Goal: Information Seeking & Learning: Find specific fact

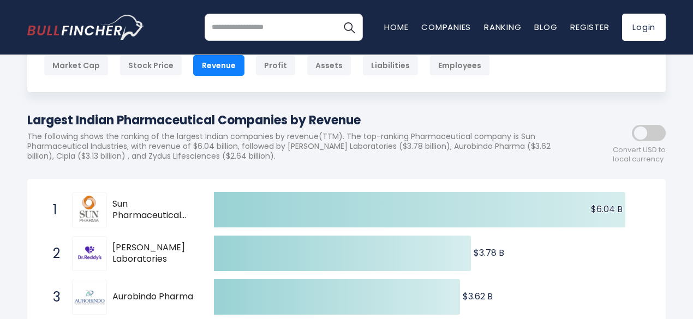
scroll to position [75, 0]
drag, startPoint x: 100, startPoint y: 146, endPoint x: 213, endPoint y: 148, distance: 112.4
click at [213, 148] on p "The following shows the ranking of the largest Indian companies by revenue(TTM)…" at bounding box center [297, 147] width 540 height 30
copy p "Pharmaceutical Industries"
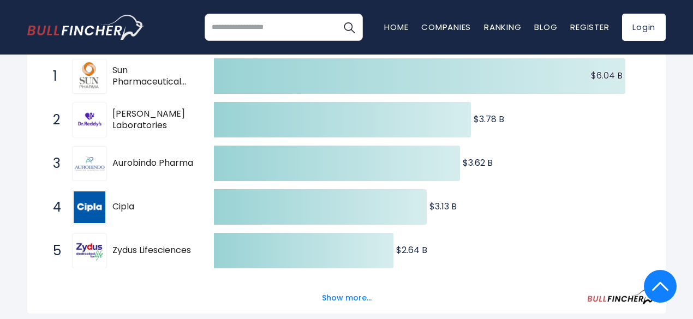
scroll to position [216, 0]
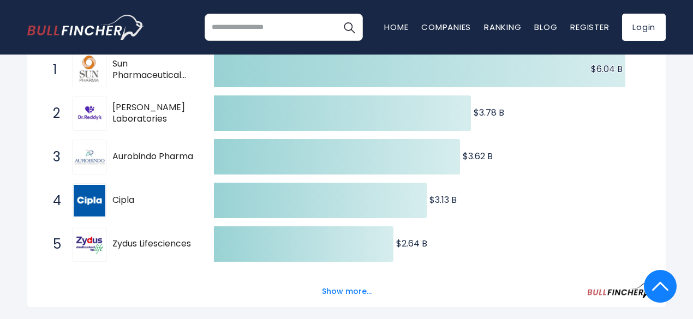
drag, startPoint x: 112, startPoint y: 154, endPoint x: 155, endPoint y: 173, distance: 46.4
click at [155, 173] on div "3 Aurobindo Pharma AUROPHARMA.NS" at bounding box center [120, 157] width 147 height 35
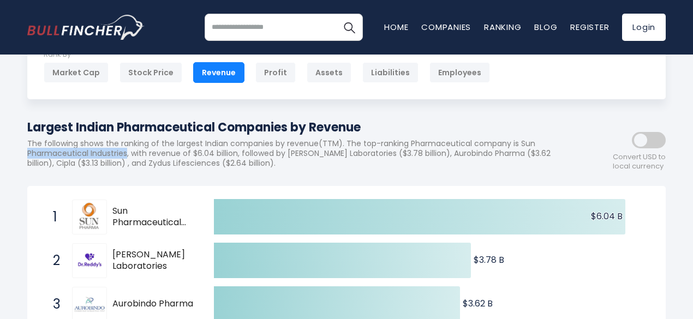
scroll to position [81, 0]
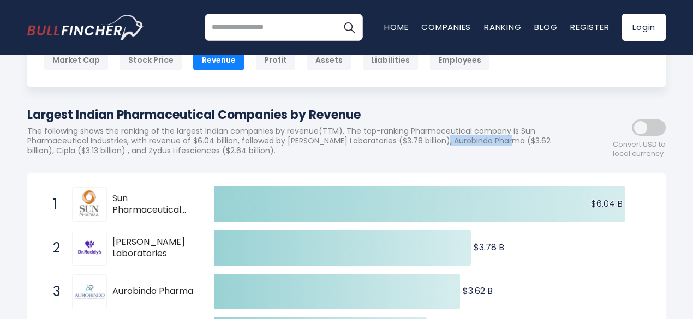
drag, startPoint x: 26, startPoint y: 154, endPoint x: 110, endPoint y: 153, distance: 84.1
copy p "Aurobindo Pharma"
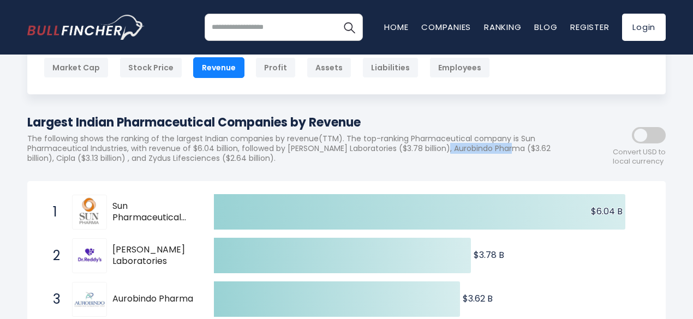
scroll to position [73, 0]
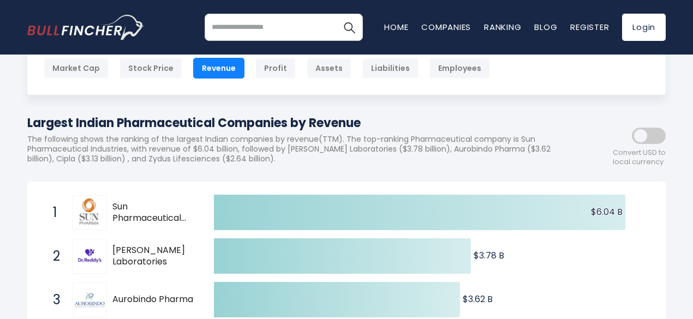
click at [186, 164] on p "The following shows the ranking of the largest Indian companies by revenue(TTM)…" at bounding box center [297, 149] width 540 height 30
copy p "Cipla"
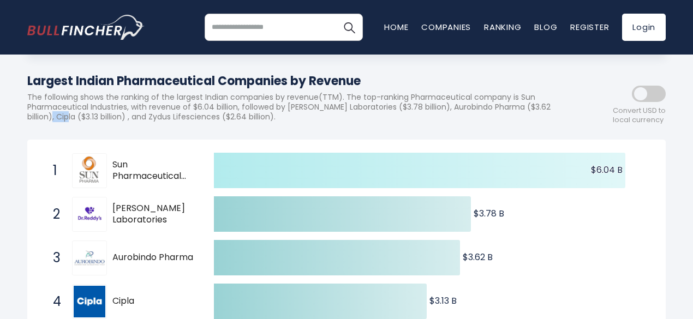
scroll to position [108, 0]
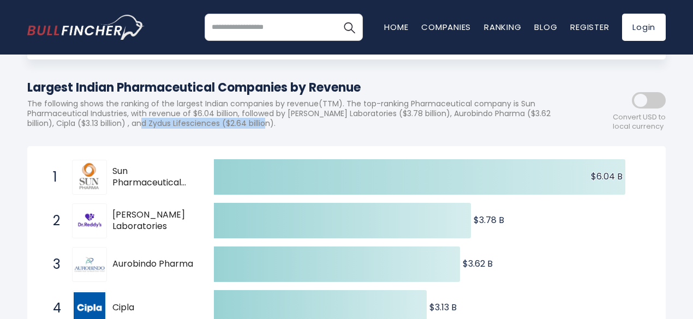
drag, startPoint x: 284, startPoint y: 128, endPoint x: 425, endPoint y: 125, distance: 141.4
click at [425, 125] on p "The following shows the ranking of the largest Indian companies by revenue(TTM)…" at bounding box center [297, 114] width 540 height 30
copy p "Zydus Lifesciences ($2.64 billion)"
click at [401, 126] on p "The following shows the ranking of the largest Indian companies by revenue(TTM)…" at bounding box center [297, 114] width 540 height 30
drag, startPoint x: 287, startPoint y: 118, endPoint x: 338, endPoint y: 113, distance: 51.6
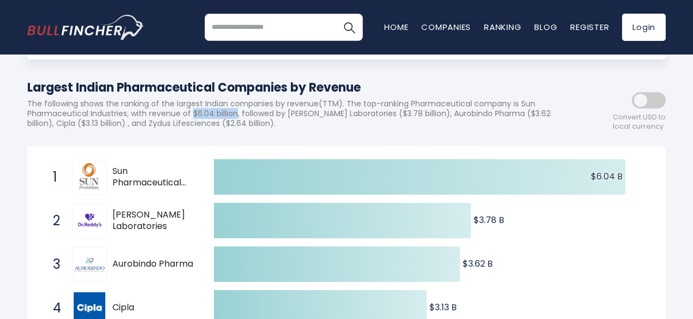
click at [338, 113] on p "The following shows the ranking of the largest Indian companies by revenue(TTM)…" at bounding box center [297, 114] width 540 height 30
copy p "$6.04 billion"
drag, startPoint x: 506, startPoint y: 116, endPoint x: 555, endPoint y: 115, distance: 49.1
click at [555, 115] on p "The following shows the ranking of the largest Indian companies by revenue(TTM)…" at bounding box center [297, 114] width 540 height 30
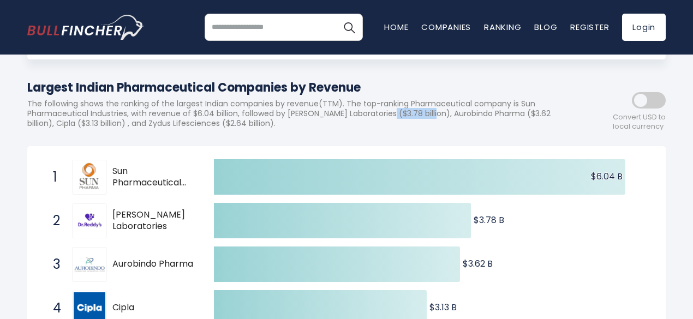
copy p "$3.78 billion"
drag, startPoint x: 116, startPoint y: 129, endPoint x: 168, endPoint y: 126, distance: 51.9
click at [168, 126] on p "The following shows the ranking of the largest Indian companies by revenue(TTM)…" at bounding box center [297, 114] width 540 height 30
copy p "$3.62 billion"
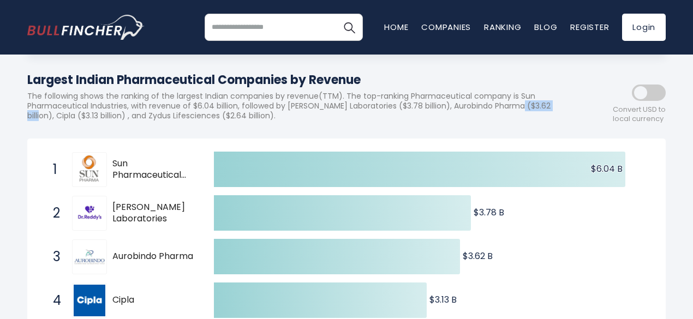
scroll to position [114, 0]
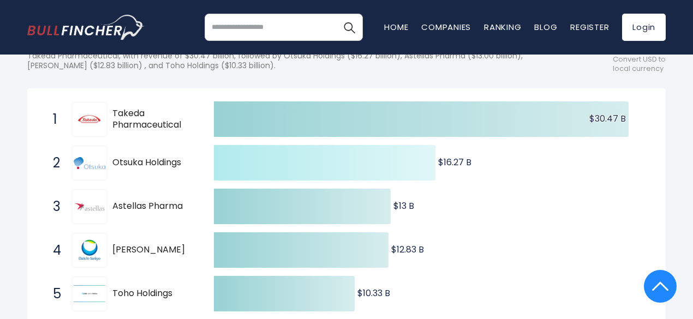
scroll to position [111, 0]
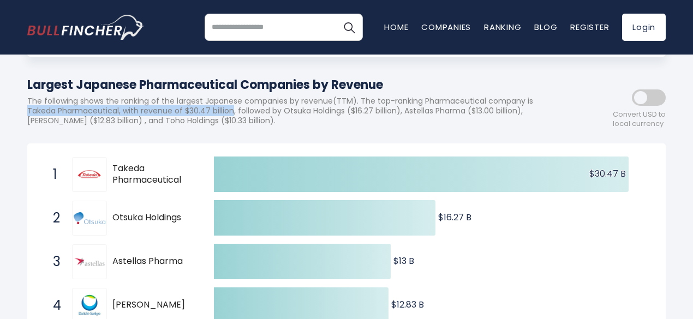
drag, startPoint x: 82, startPoint y: 112, endPoint x: 314, endPoint y: 112, distance: 232.5
click at [314, 112] on p "The following shows the ranking of the largest Japanese companies by revenue(TT…" at bounding box center [297, 111] width 540 height 30
copy p "Takeda Pharmaceutical, with revenue of $30.47 billion"
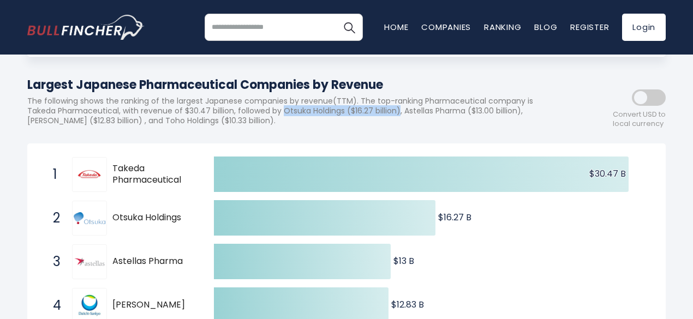
drag, startPoint x: 371, startPoint y: 112, endPoint x: 504, endPoint y: 114, distance: 133.2
click at [504, 114] on p "The following shows the ranking of the largest Japanese companies by revenue(TT…" at bounding box center [297, 111] width 540 height 30
copy p "Otsuka Holdings ($16.27 billion)"
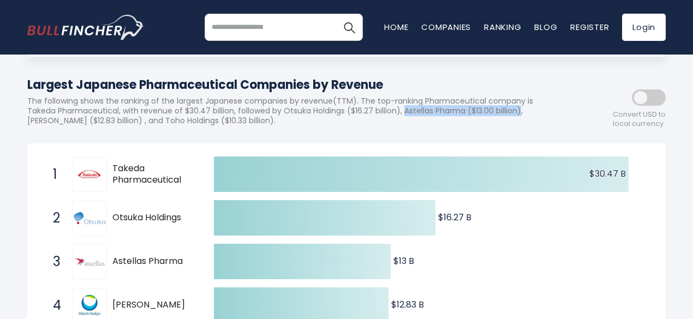
drag, startPoint x: 509, startPoint y: 114, endPoint x: 125, endPoint y: 123, distance: 384.3
click at [125, 123] on p "The following shows the ranking of the largest Japanese companies by revenue(TT…" at bounding box center [297, 111] width 540 height 30
copy p "Astellas Pharma ($13.00 billion)"
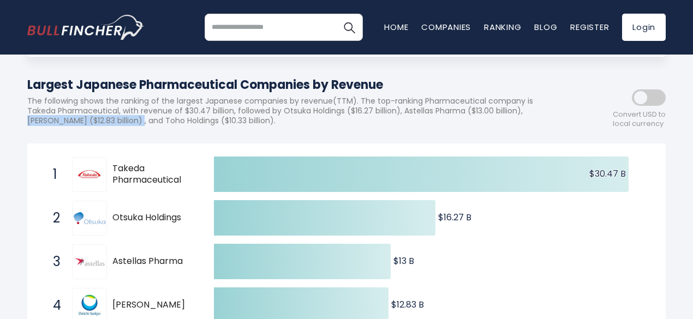
drag, startPoint x: 131, startPoint y: 123, endPoint x: 256, endPoint y: 123, distance: 125.5
click at [256, 123] on p "The following shows the ranking of the largest Japanese companies by revenue(TT…" at bounding box center [297, 111] width 540 height 30
copy p "Daiichi Sankyo ($12.83 billion)"
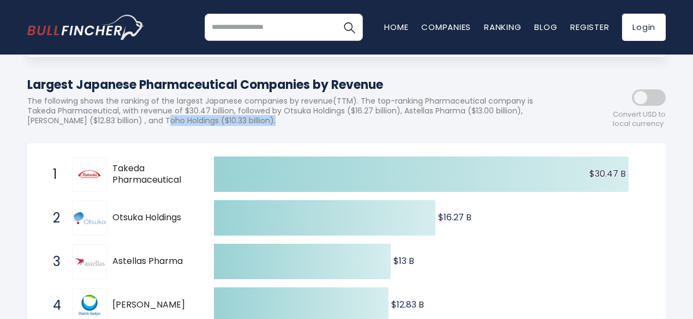
drag, startPoint x: 285, startPoint y: 122, endPoint x: 408, endPoint y: 124, distance: 123.3
click at [408, 124] on p "The following shows the ranking of the largest Japanese companies by revenue(TT…" at bounding box center [297, 111] width 540 height 30
copy p "Toho Holdings ($10.33 billion)"
